Goal: Task Accomplishment & Management: Use online tool/utility

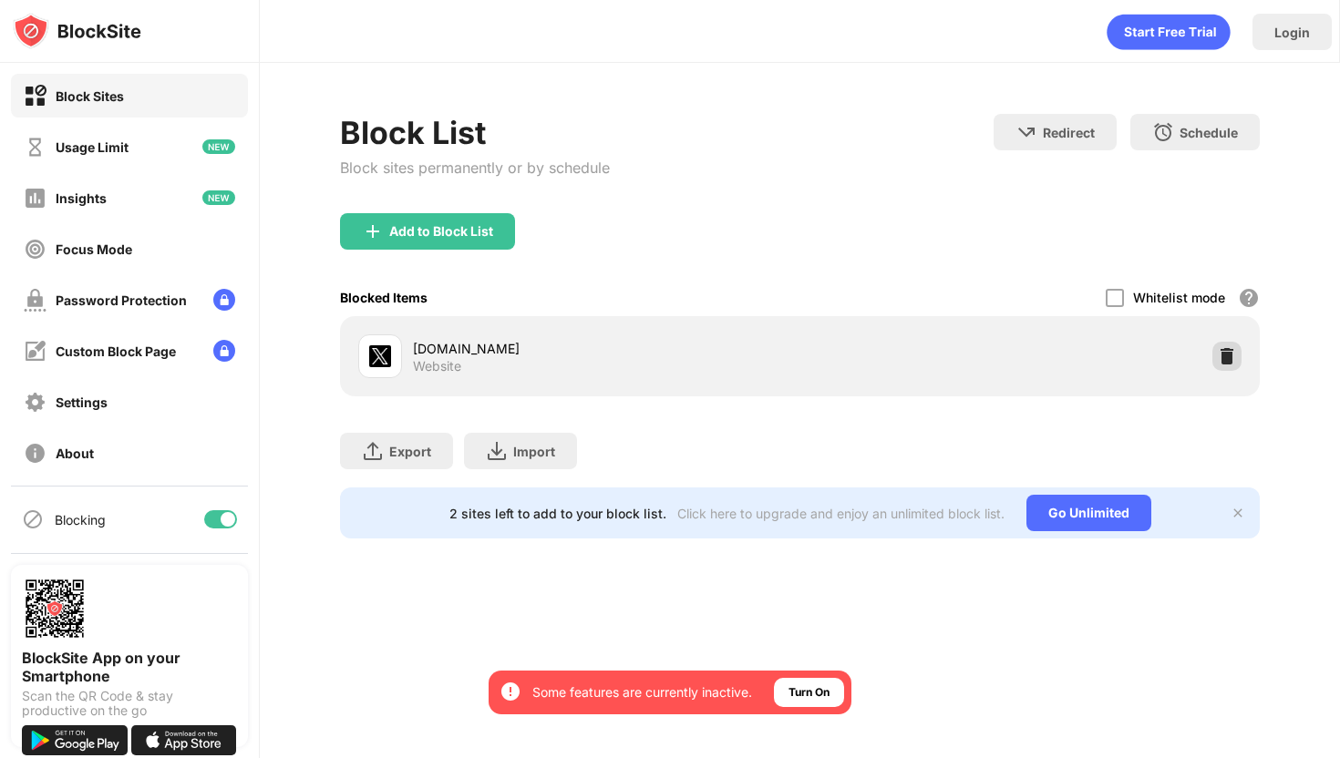
click at [1222, 213] on div "Block List Block sites permanently or by schedule Redirect Choose a site to be …" at bounding box center [799, 163] width 919 height 99
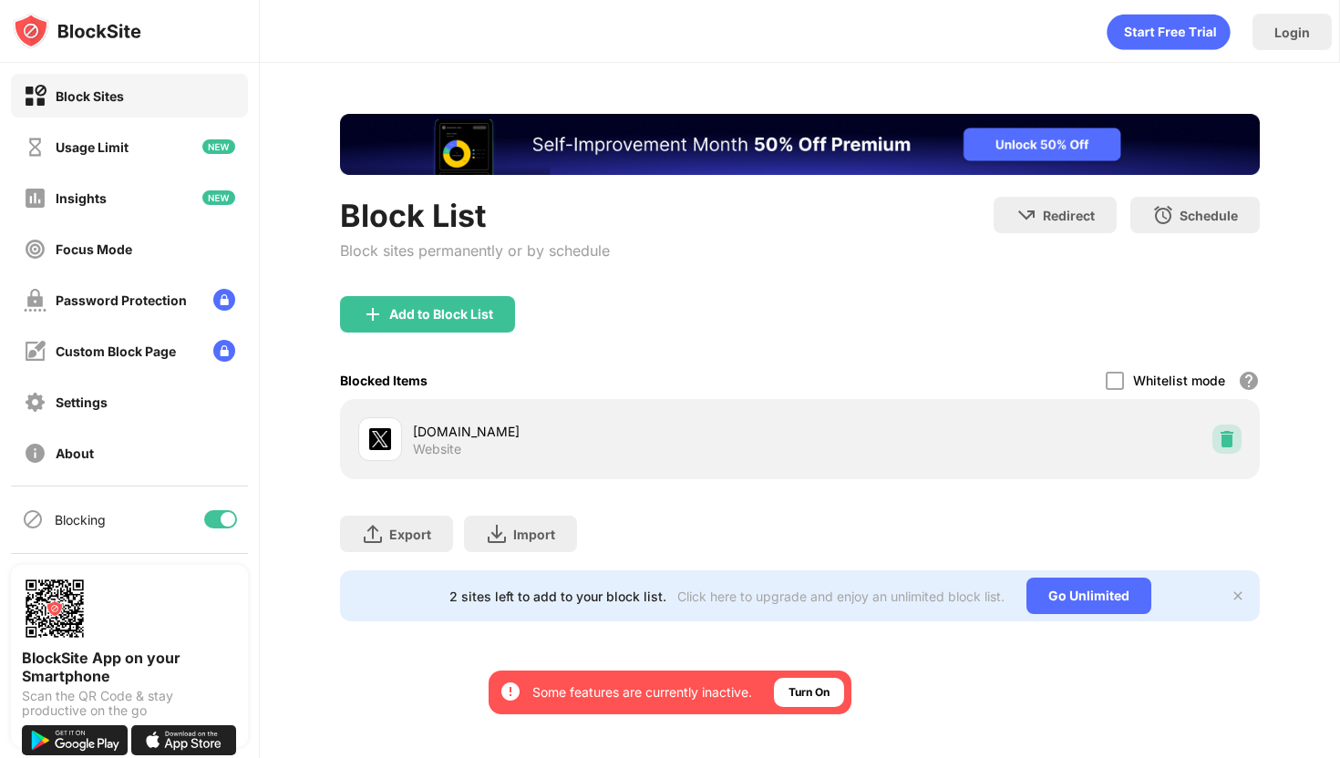
click at [1228, 441] on img at bounding box center [1226, 439] width 18 height 18
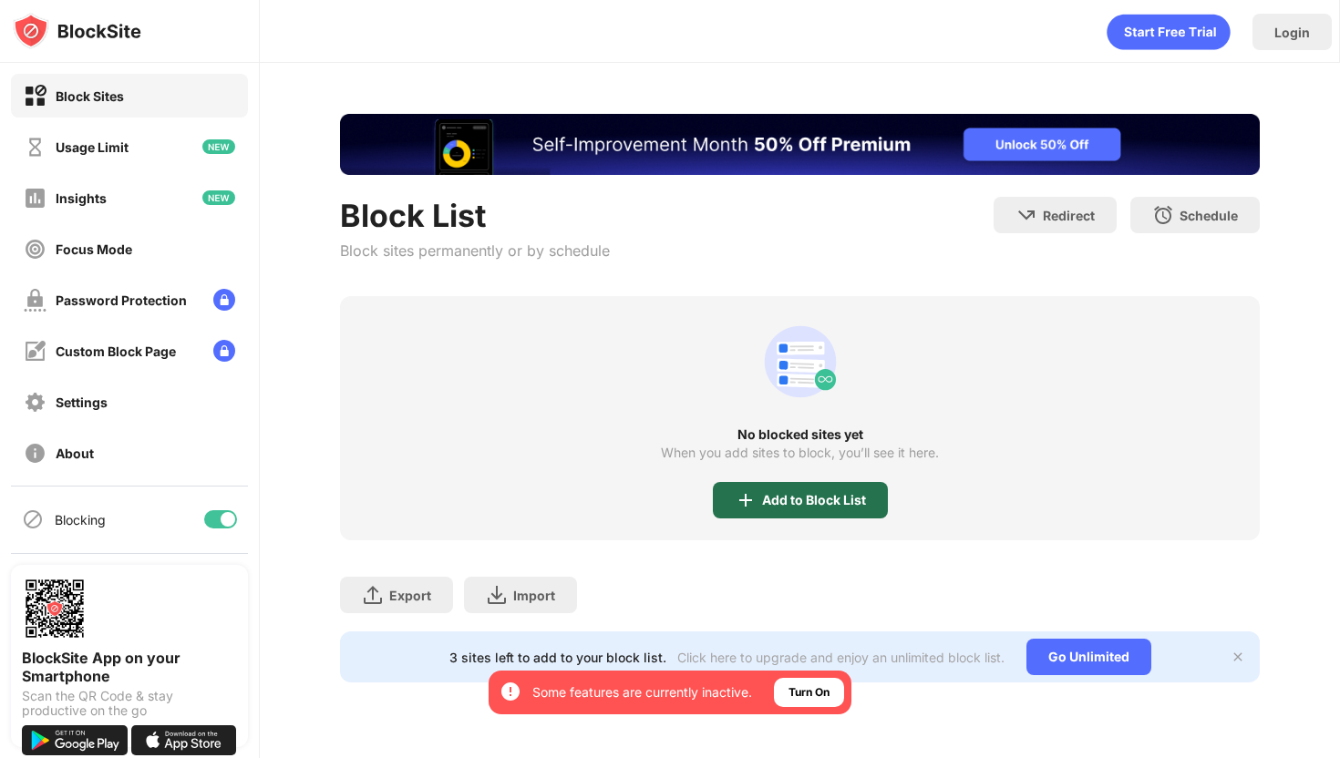
click at [827, 486] on div "Add to Block List" at bounding box center [800, 500] width 175 height 36
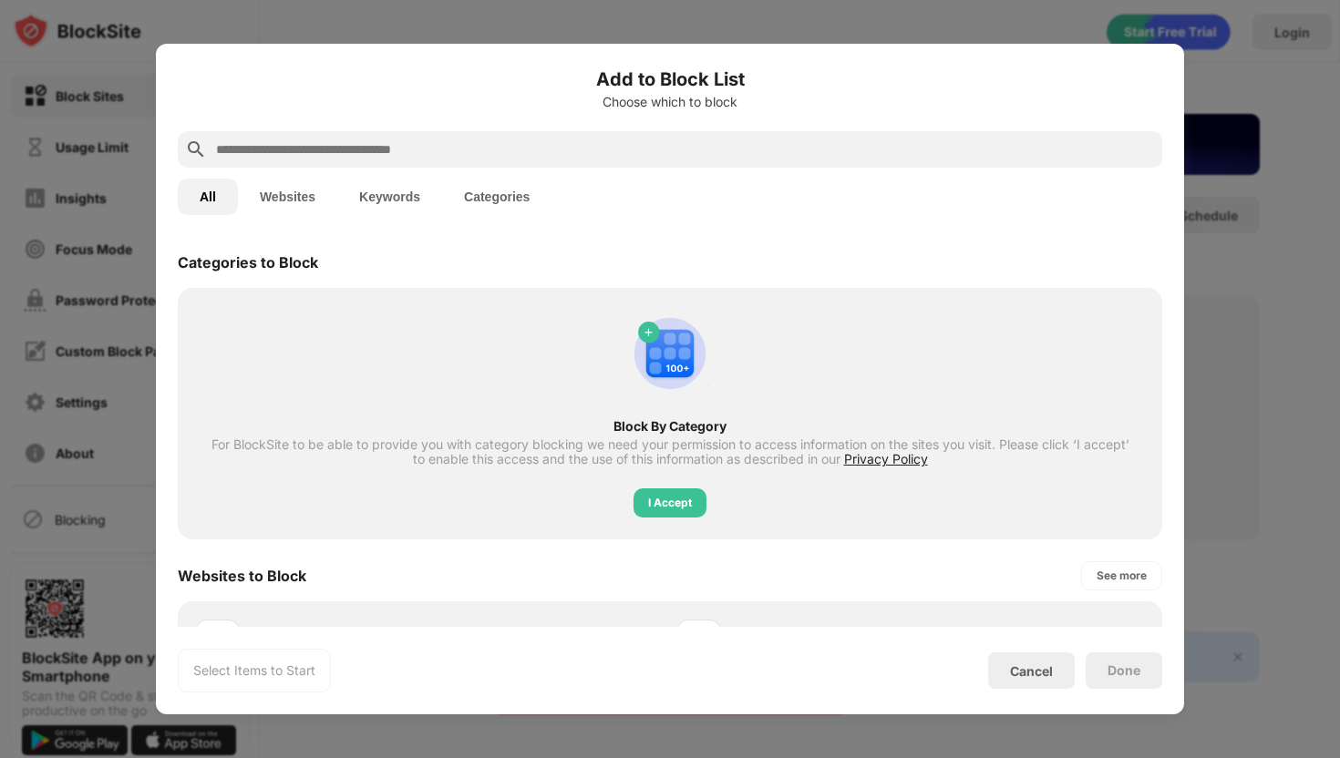
click at [590, 159] on input "text" at bounding box center [684, 150] width 940 height 22
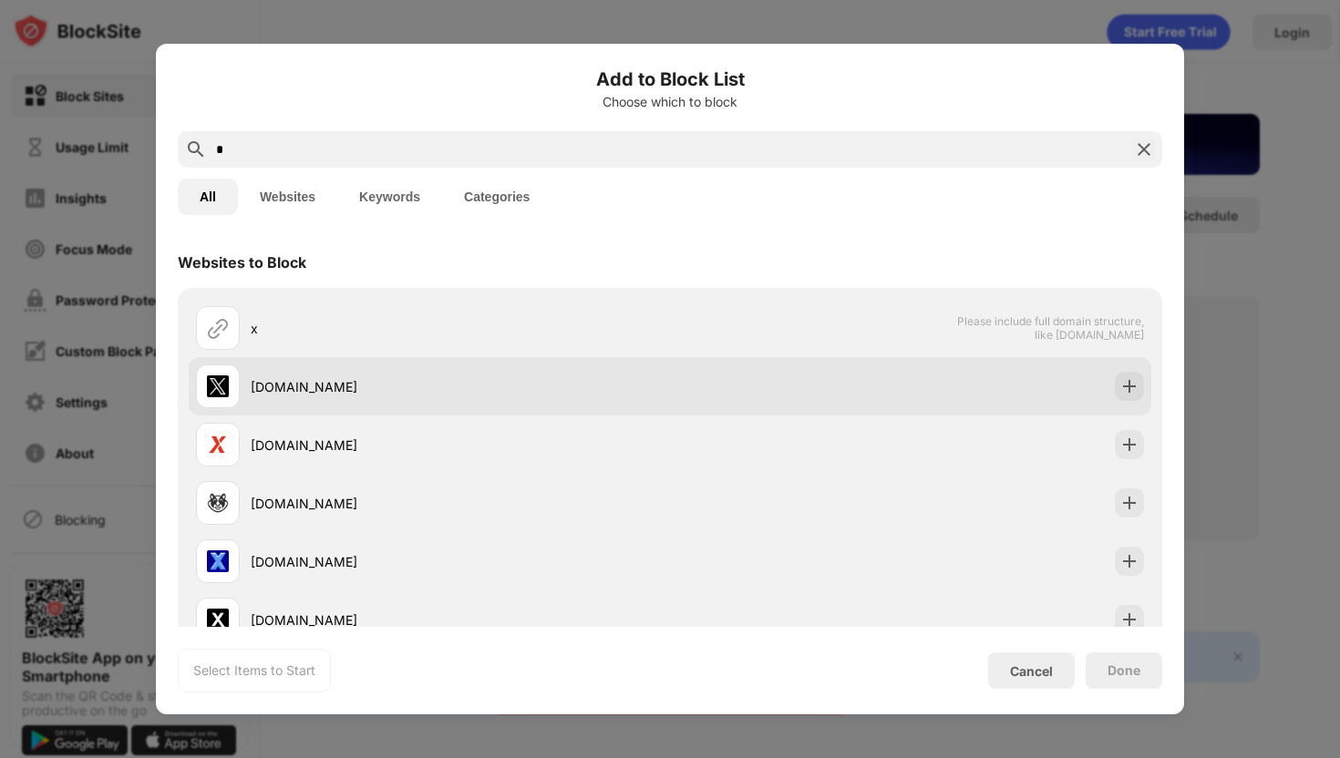
type input "*"
click at [1132, 381] on img at bounding box center [1129, 386] width 18 height 18
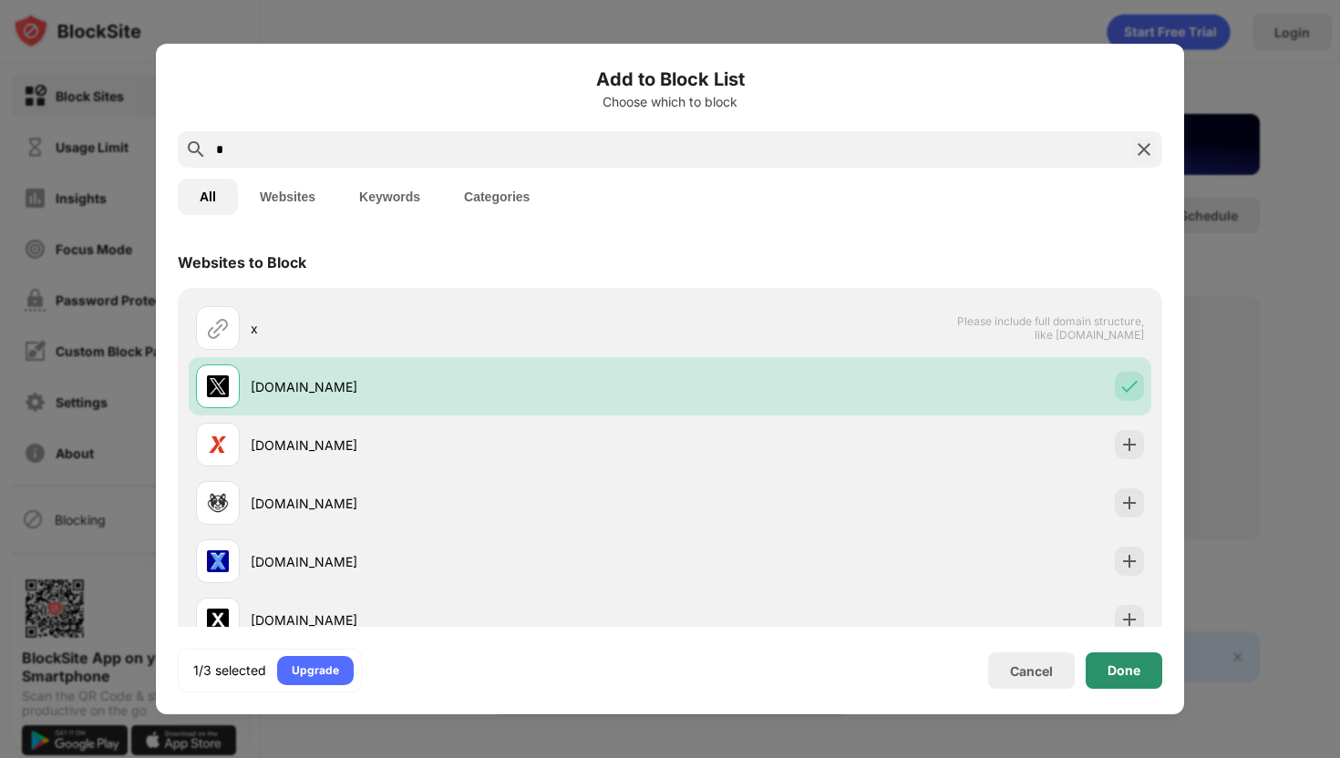
click at [1135, 656] on div "Done" at bounding box center [1123, 670] width 77 height 36
